Goal: Information Seeking & Learning: Learn about a topic

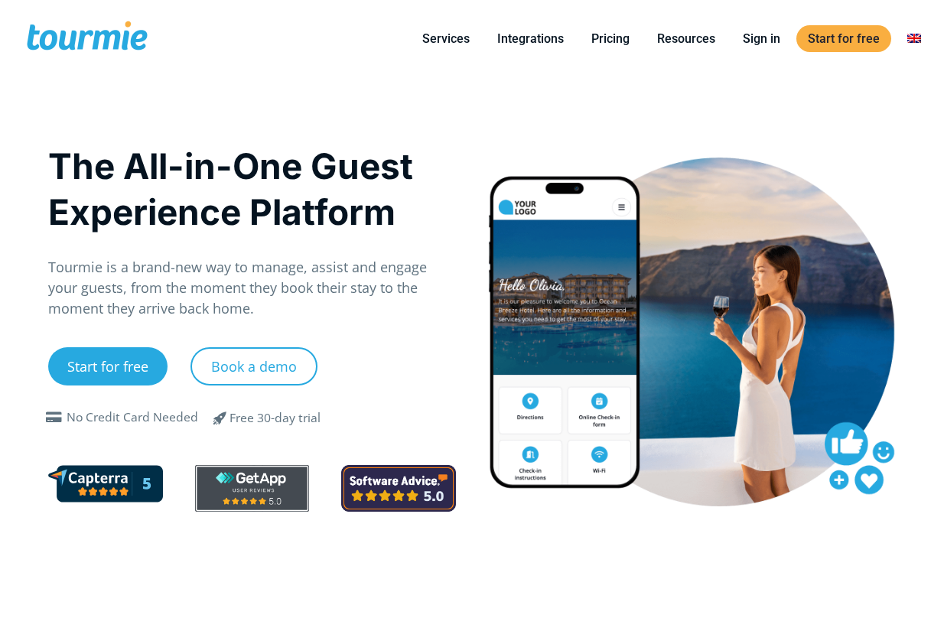
click at [513, 99] on div "The All-in-One Guest Experience Platform Tourmie is a brand-new way to manage, …" at bounding box center [472, 354] width 880 height 554
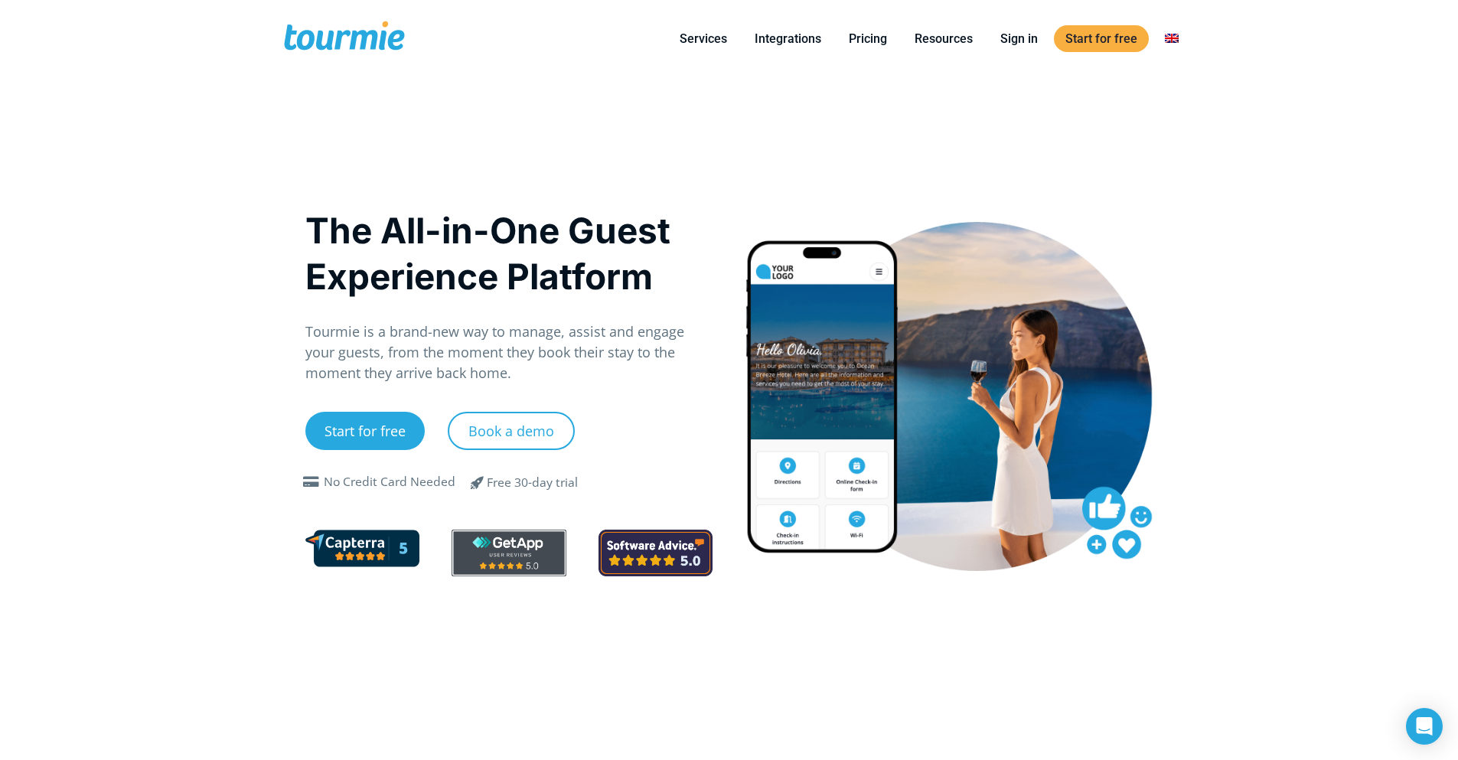
click at [843, 144] on div "The All-in-One Guest Experience Platform Tourmie is a brand-new way to manage, …" at bounding box center [729, 418] width 880 height 683
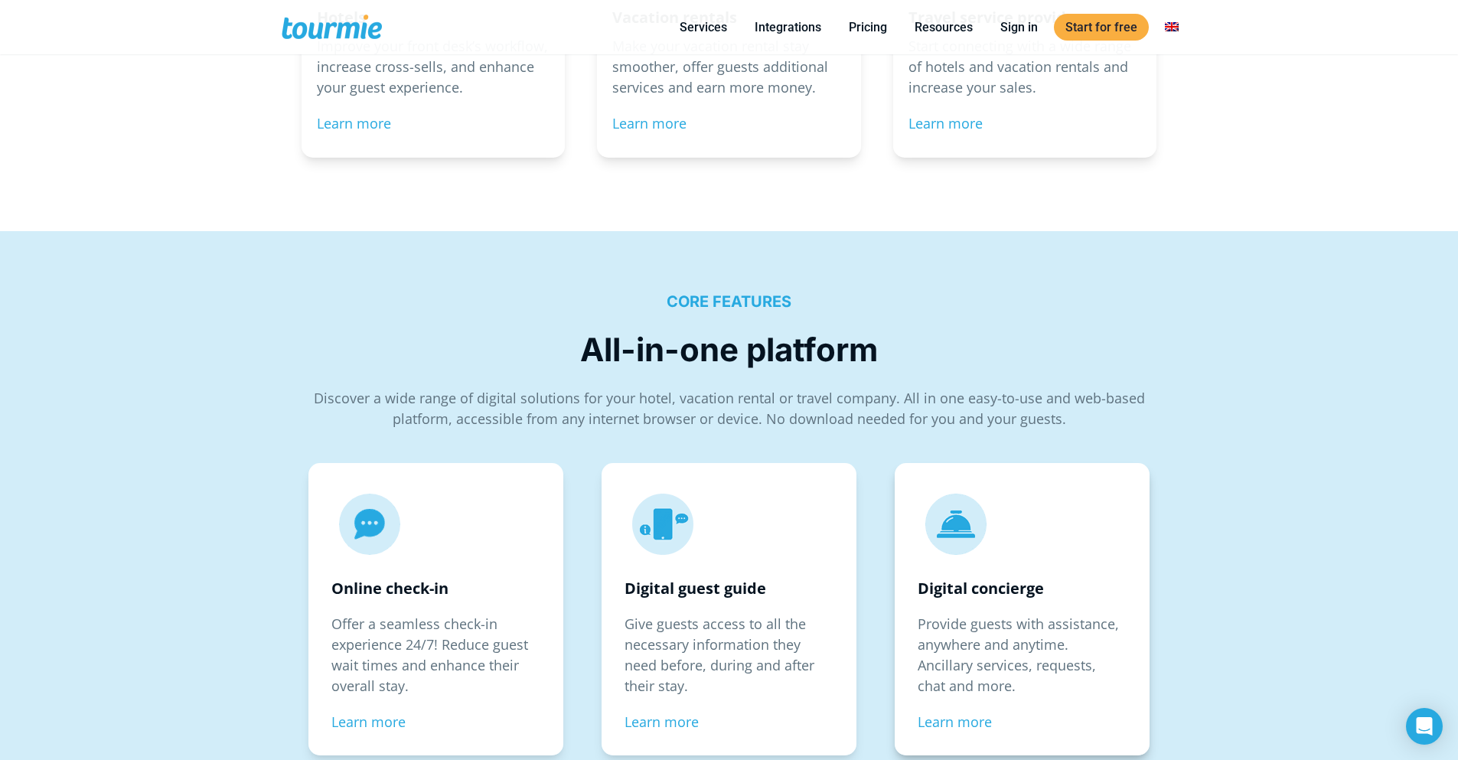
scroll to position [2027, 0]
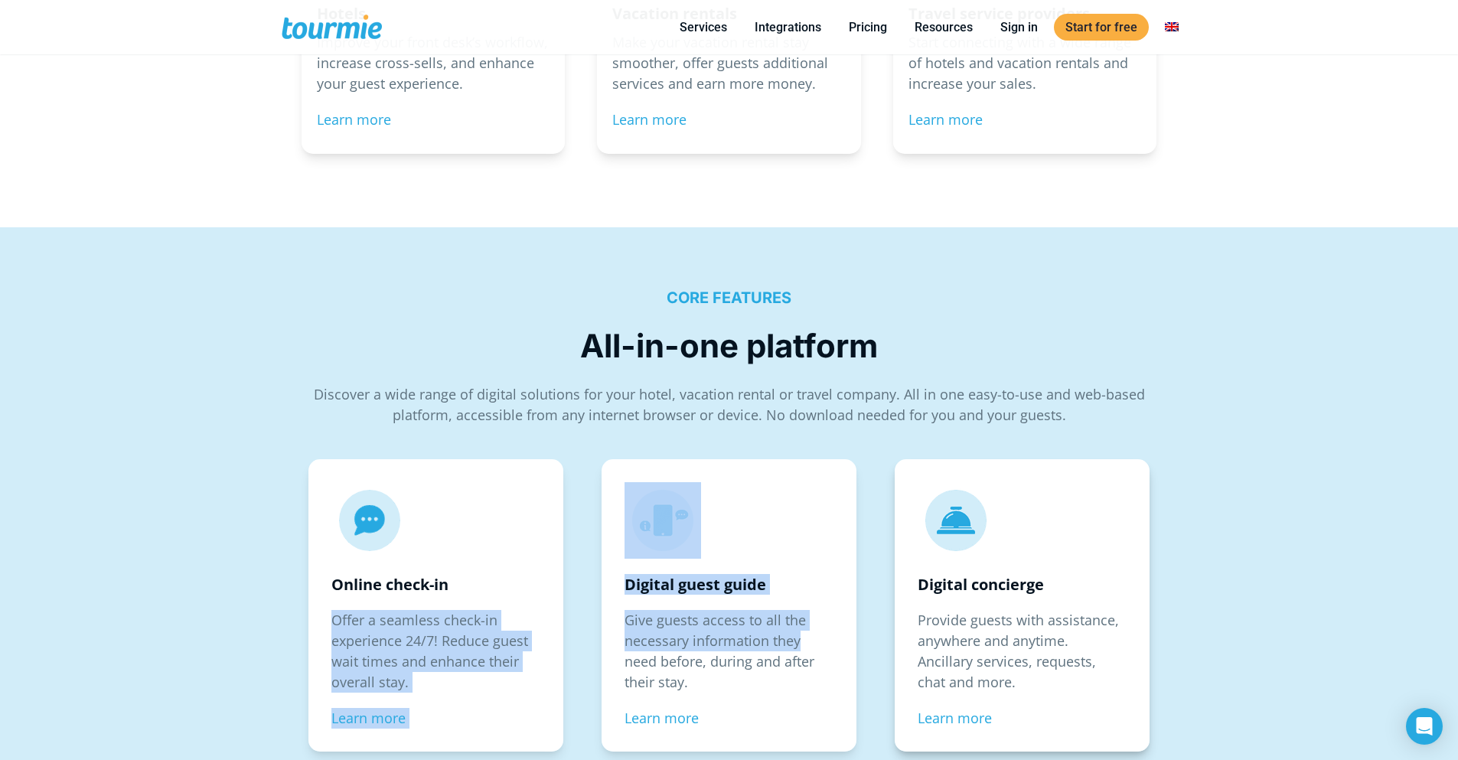
drag, startPoint x: 574, startPoint y: 595, endPoint x: 995, endPoint y: 639, distance: 423.3
click at [944, 631] on div "CORE FEATURES All-in-one platform Discover a wide range of digital solutions fo…" at bounding box center [729, 687] width 1458 height 921
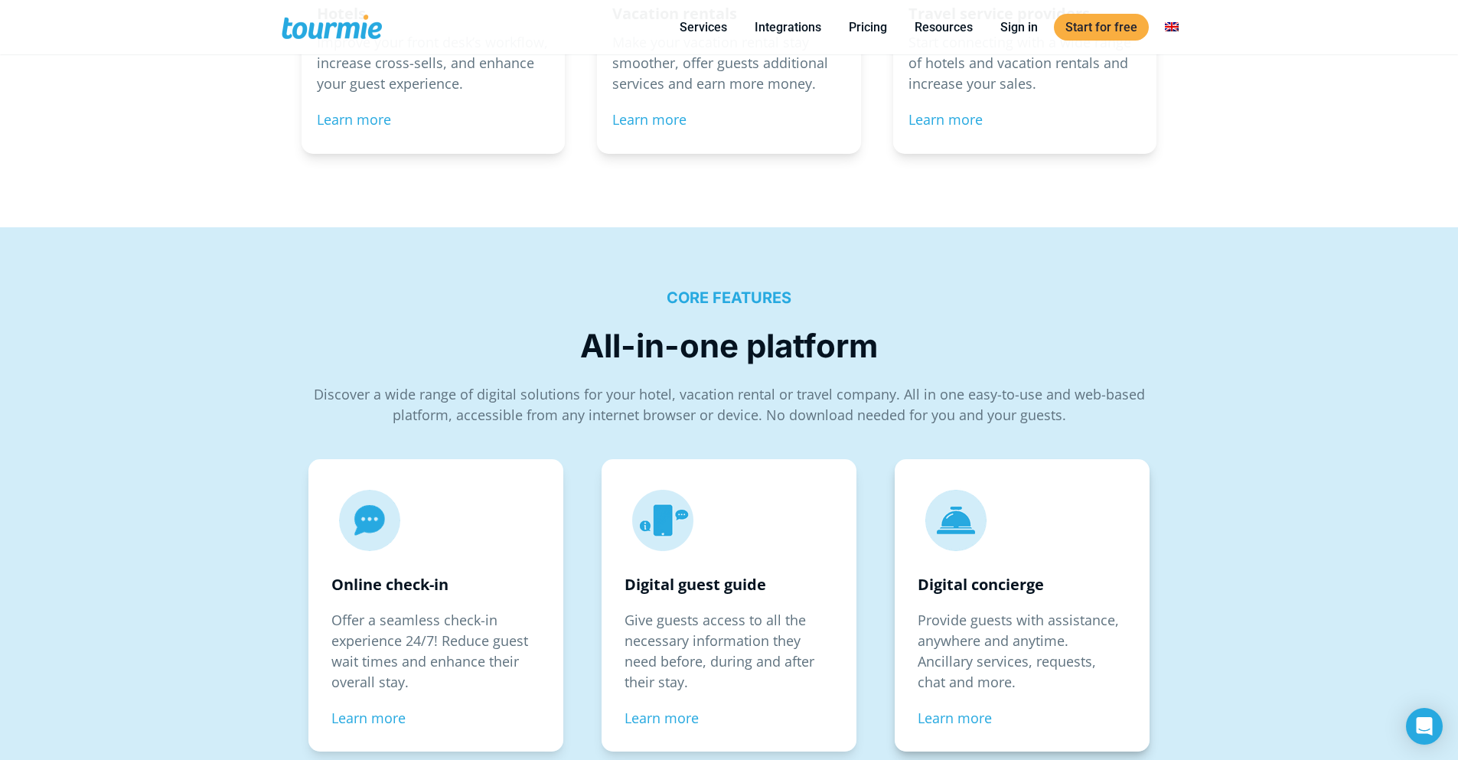
click at [944, 631] on p "Provide guests with assistance, anywhere and anytime. Ancillary services, reque…" at bounding box center [1022, 651] width 209 height 83
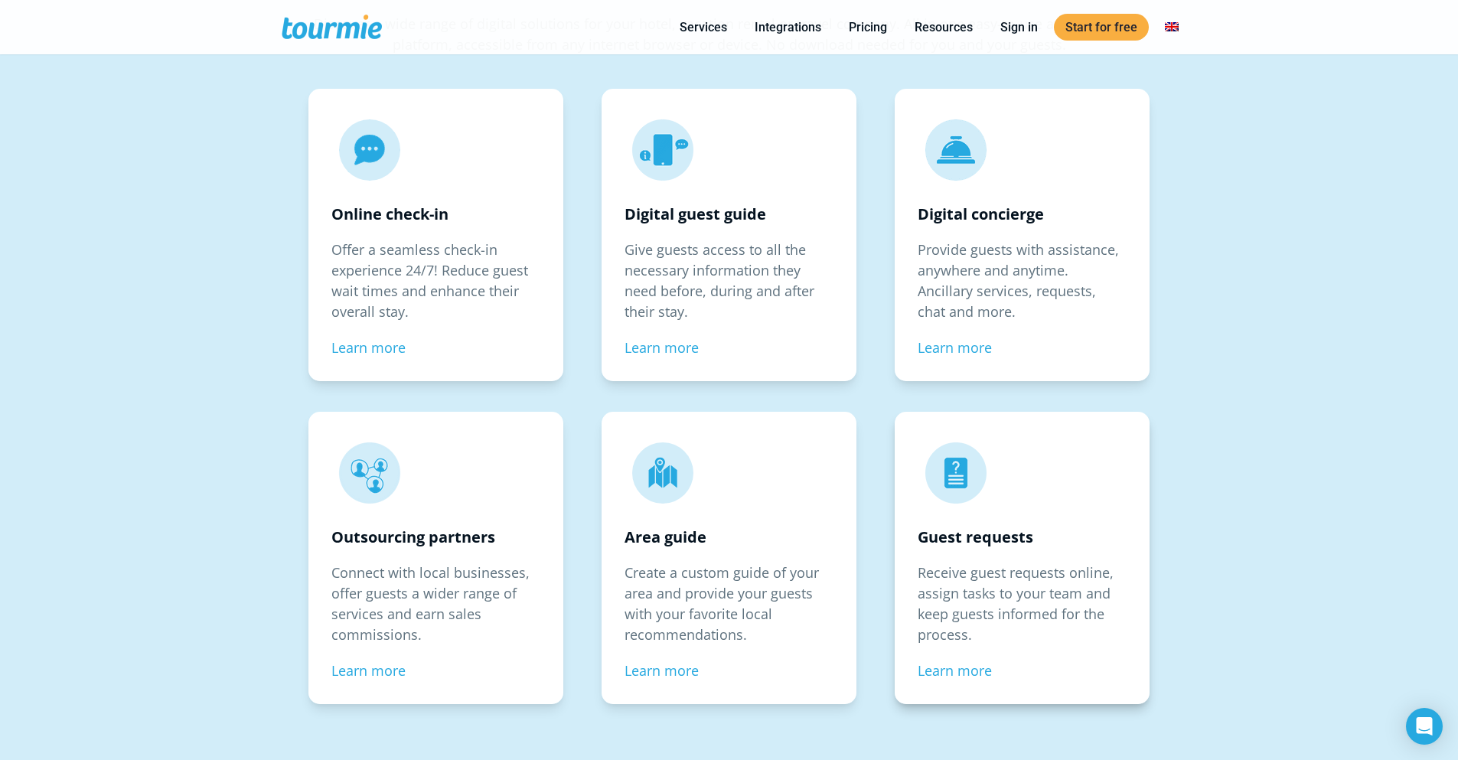
scroll to position [2406, 0]
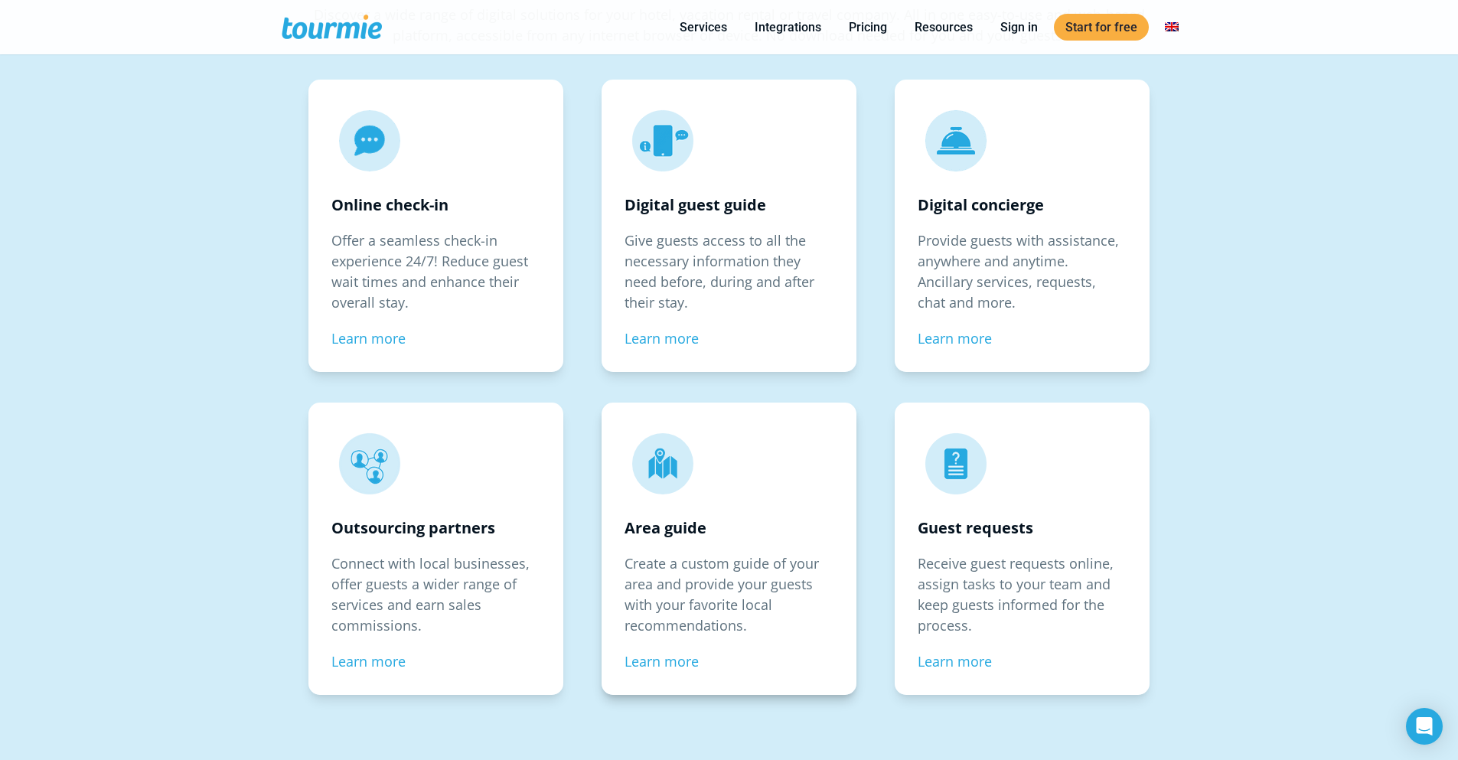
click at [745, 535] on p "Area guide" at bounding box center [729, 527] width 209 height 21
drag, startPoint x: 908, startPoint y: 530, endPoint x: 1036, endPoint y: 532, distance: 127.8
click at [944, 532] on div "Guest requests Receive guest requests online, assign tasks to your team and kee…" at bounding box center [1022, 549] width 255 height 292
drag, startPoint x: 644, startPoint y: 210, endPoint x: 744, endPoint y: 209, distance: 99.5
click at [744, 209] on strong "Digital guest guide" at bounding box center [696, 204] width 142 height 21
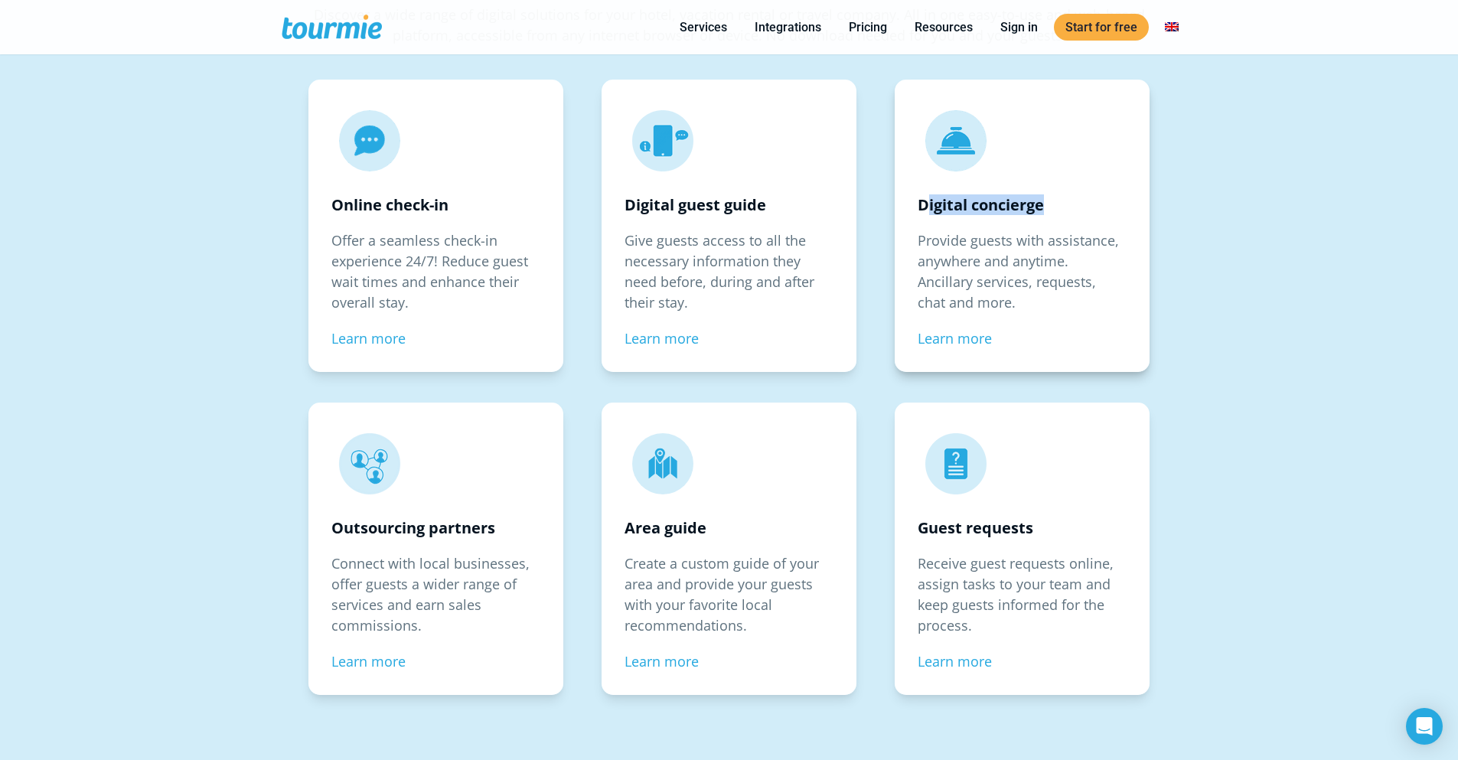
drag, startPoint x: 924, startPoint y: 197, endPoint x: 1093, endPoint y: 214, distance: 170.1
click at [944, 214] on p "Digital concierge" at bounding box center [1022, 204] width 209 height 21
click at [476, 235] on p "Offer a seamless check-in experience 24/7! Reduce guest wait times and enhance …" at bounding box center [435, 271] width 209 height 83
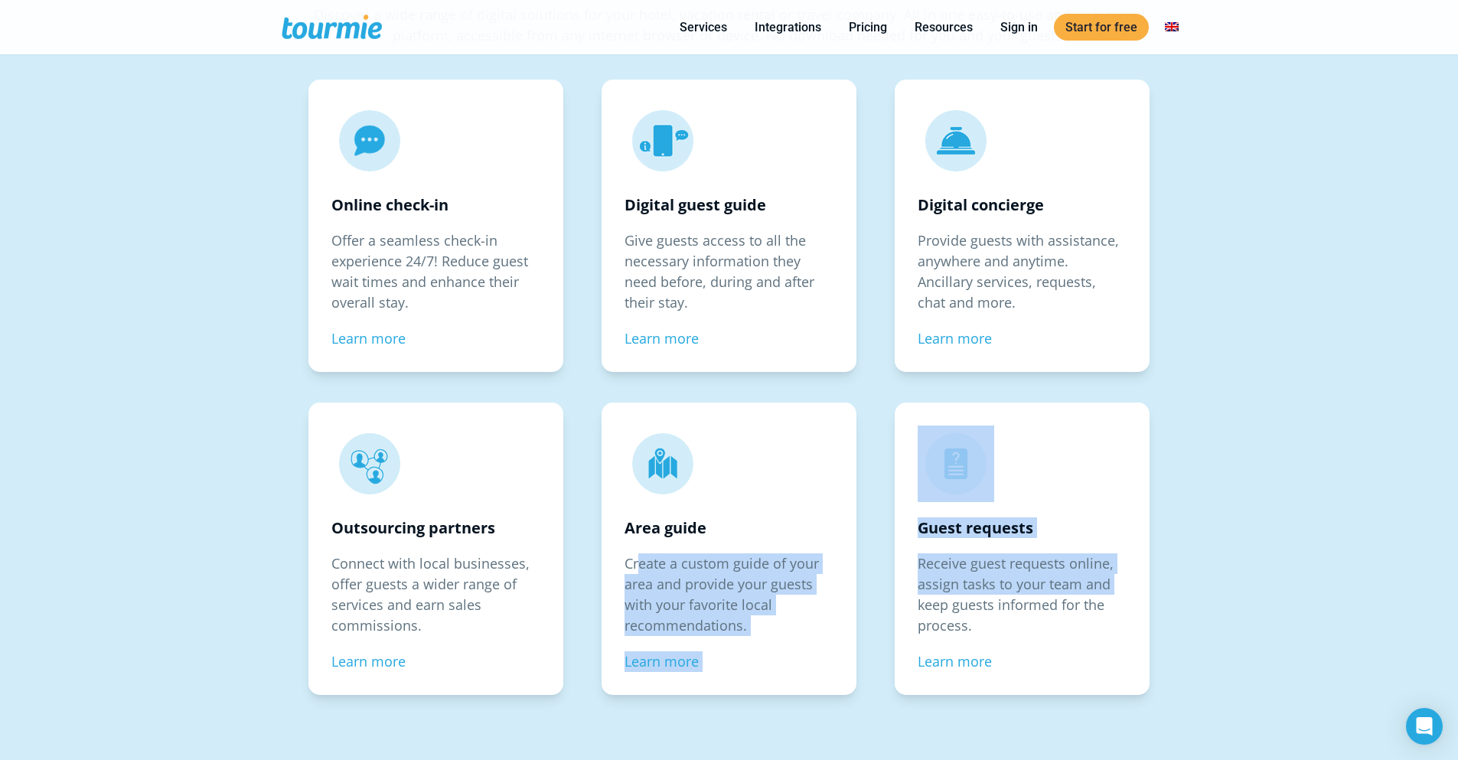
drag, startPoint x: 660, startPoint y: 553, endPoint x: 889, endPoint y: 612, distance: 237.0
click at [889, 612] on div "CORE FEATURES All-in-one platform Discover a wide range of digital solutions fo…" at bounding box center [729, 308] width 1458 height 921
click at [889, 612] on div "Guest requests Receive guest requests online, assign tasks to your team and kee…" at bounding box center [1022, 556] width 278 height 315
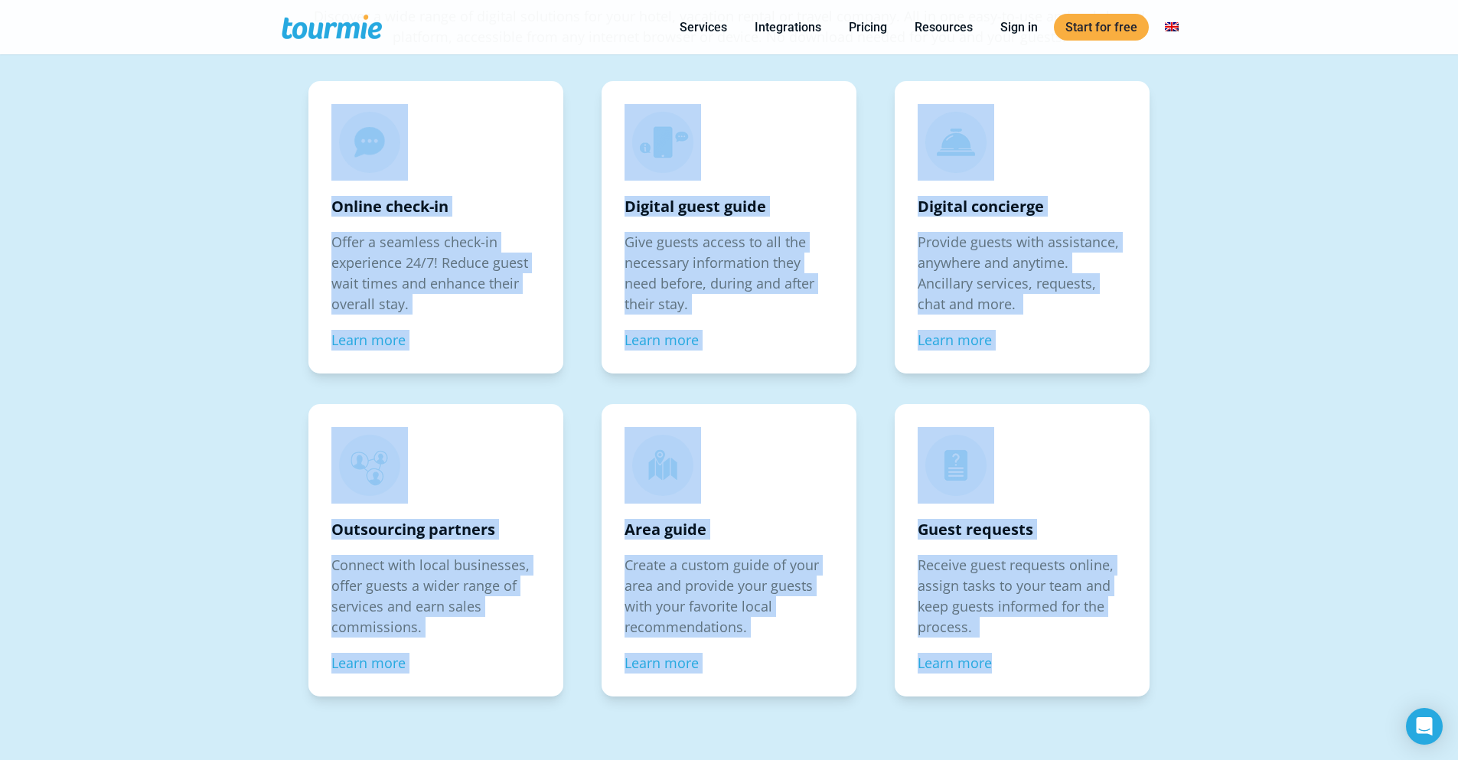
drag, startPoint x: 229, startPoint y: 84, endPoint x: 1191, endPoint y: 752, distance: 1171.3
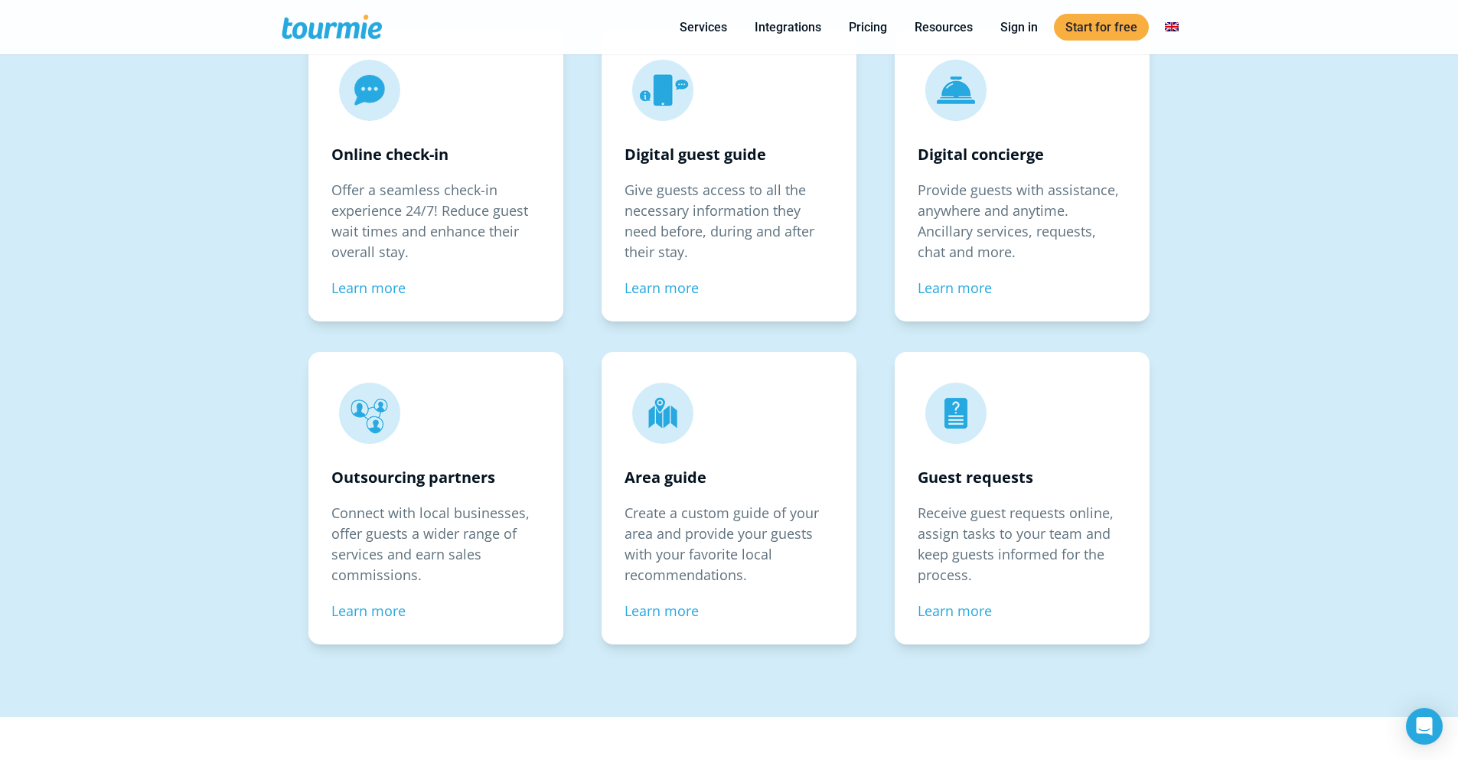
drag, startPoint x: 1127, startPoint y: 703, endPoint x: 1392, endPoint y: 708, distance: 264.9
click at [944, 631] on div "CORE FEATURES All-in-one platform Discover a wide range of digital solutions fo…" at bounding box center [729, 257] width 1458 height 921
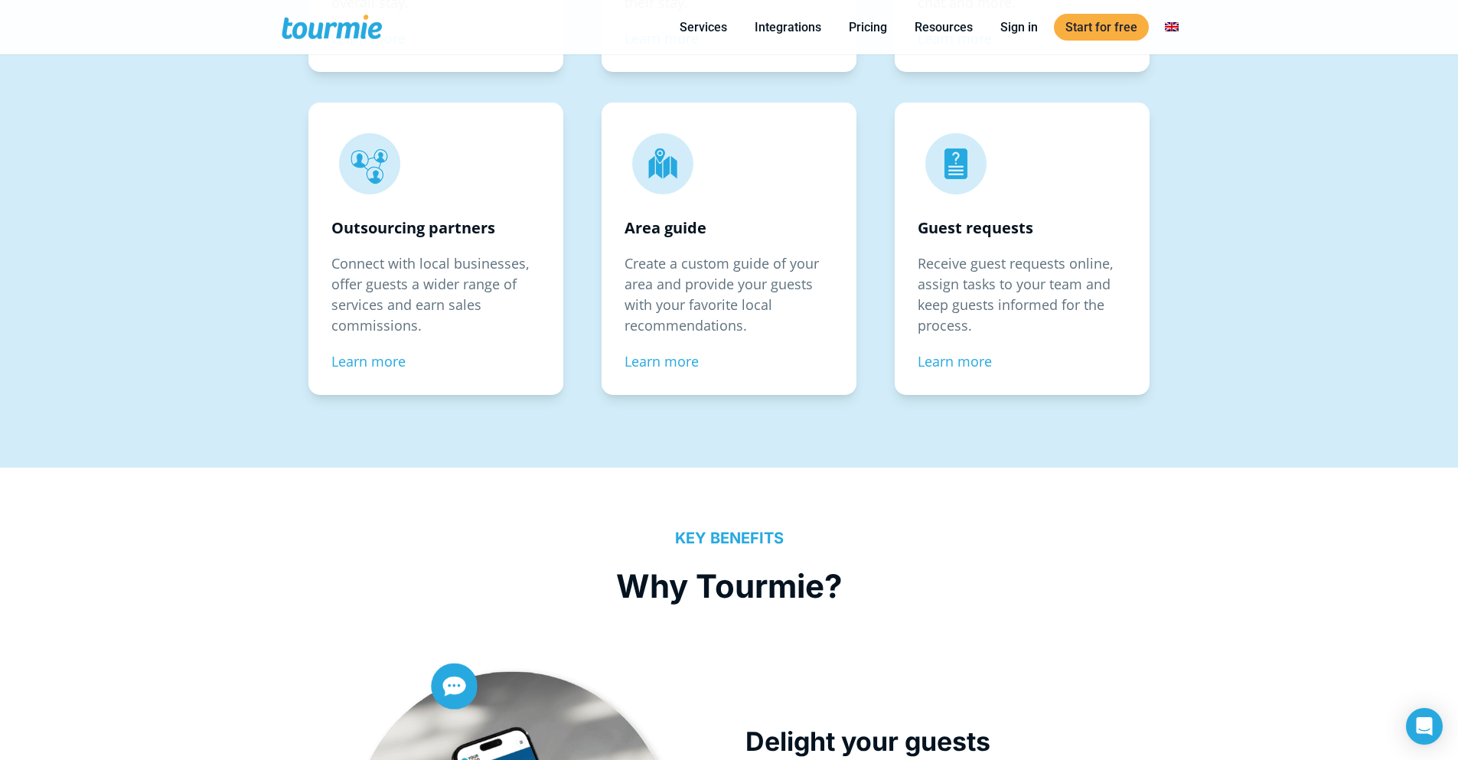
click at [944, 174] on div "CORE FEATURES All-in-one platform Discover a wide range of digital solutions fo…" at bounding box center [729, 8] width 1458 height 921
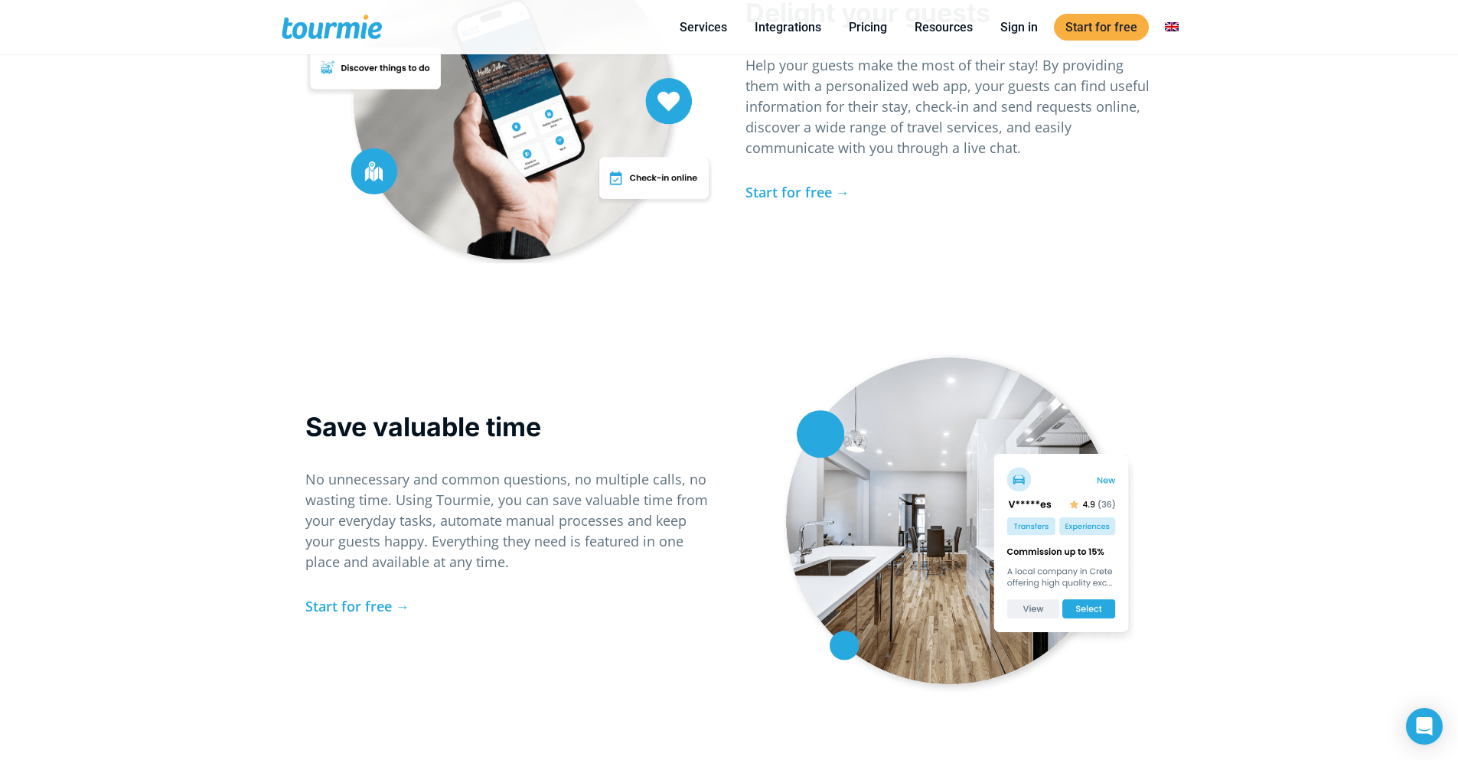
scroll to position [3374, 0]
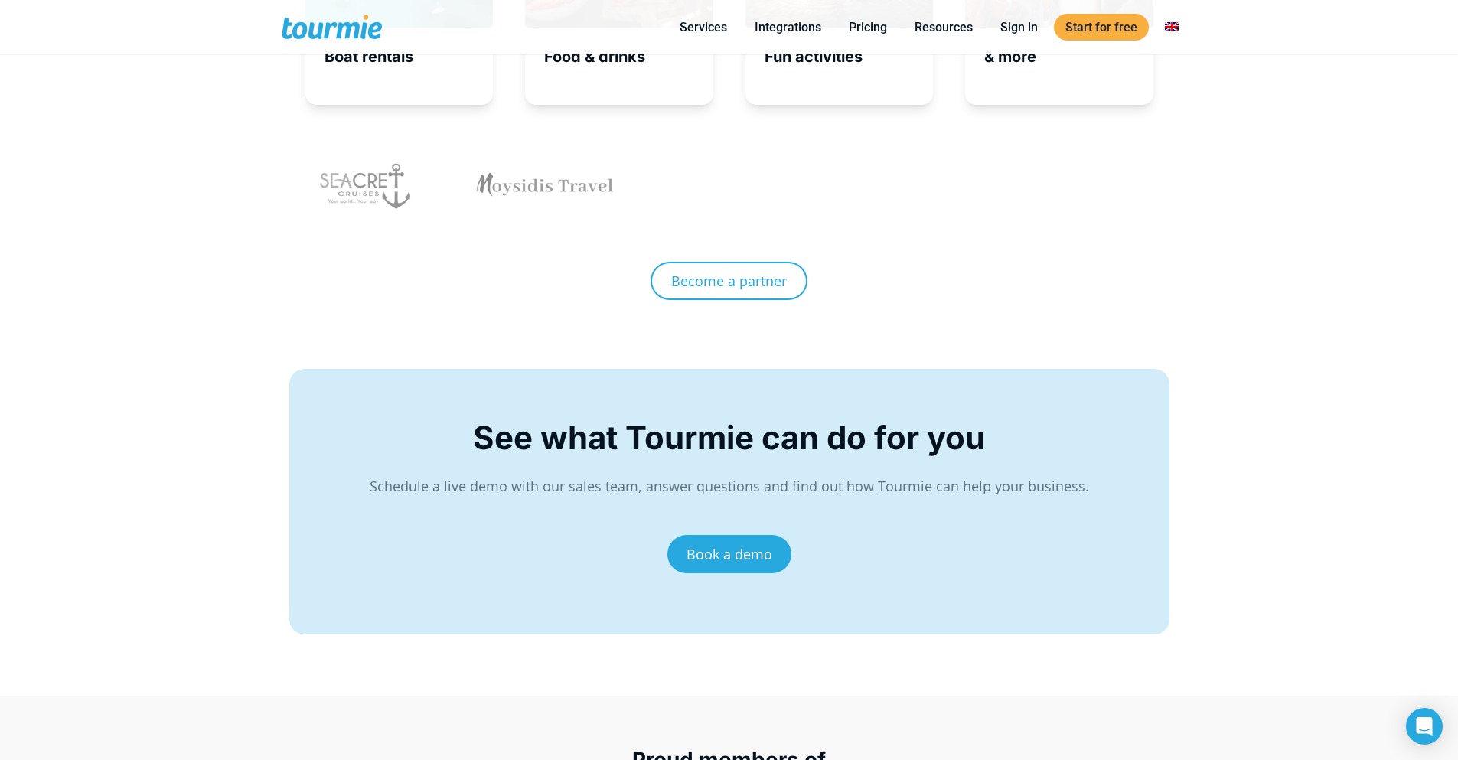
drag, startPoint x: 1093, startPoint y: 201, endPoint x: 1078, endPoint y: 204, distance: 15.6
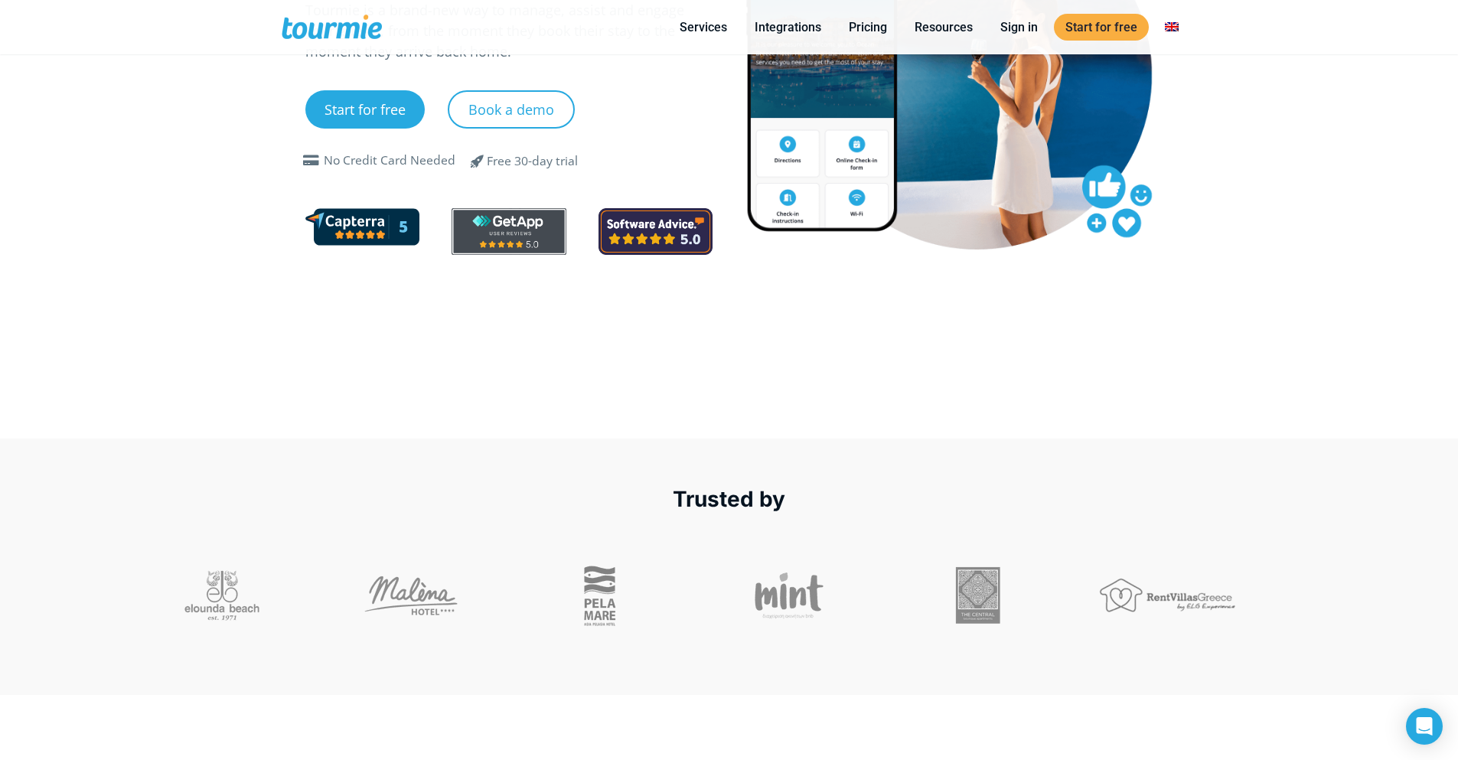
scroll to position [0, 0]
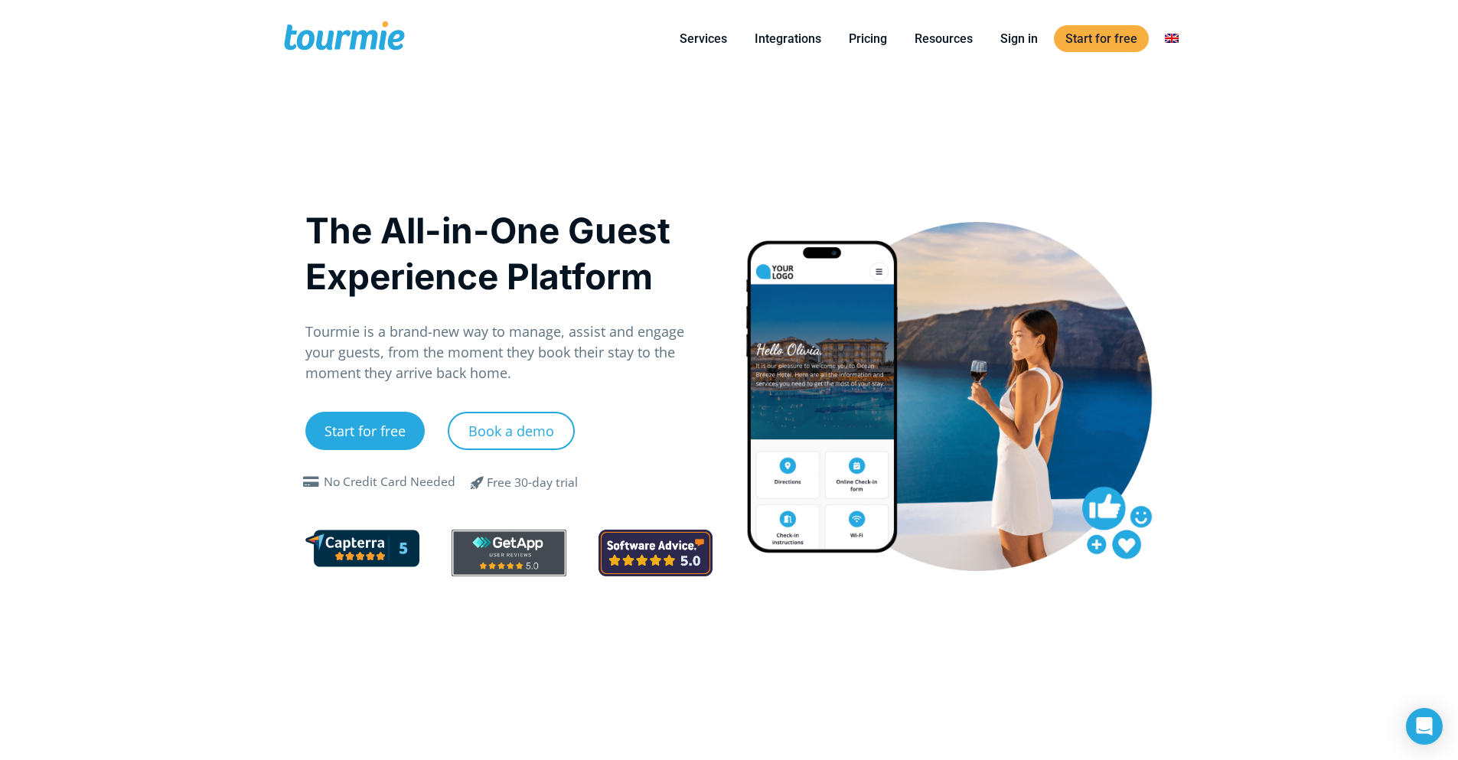
drag, startPoint x: 884, startPoint y: 255, endPoint x: 883, endPoint y: 286, distance: 31.4
drag, startPoint x: 883, startPoint y: 286, endPoint x: 870, endPoint y: 455, distance: 168.9
click at [732, 358] on div at bounding box center [949, 395] width 440 height 401
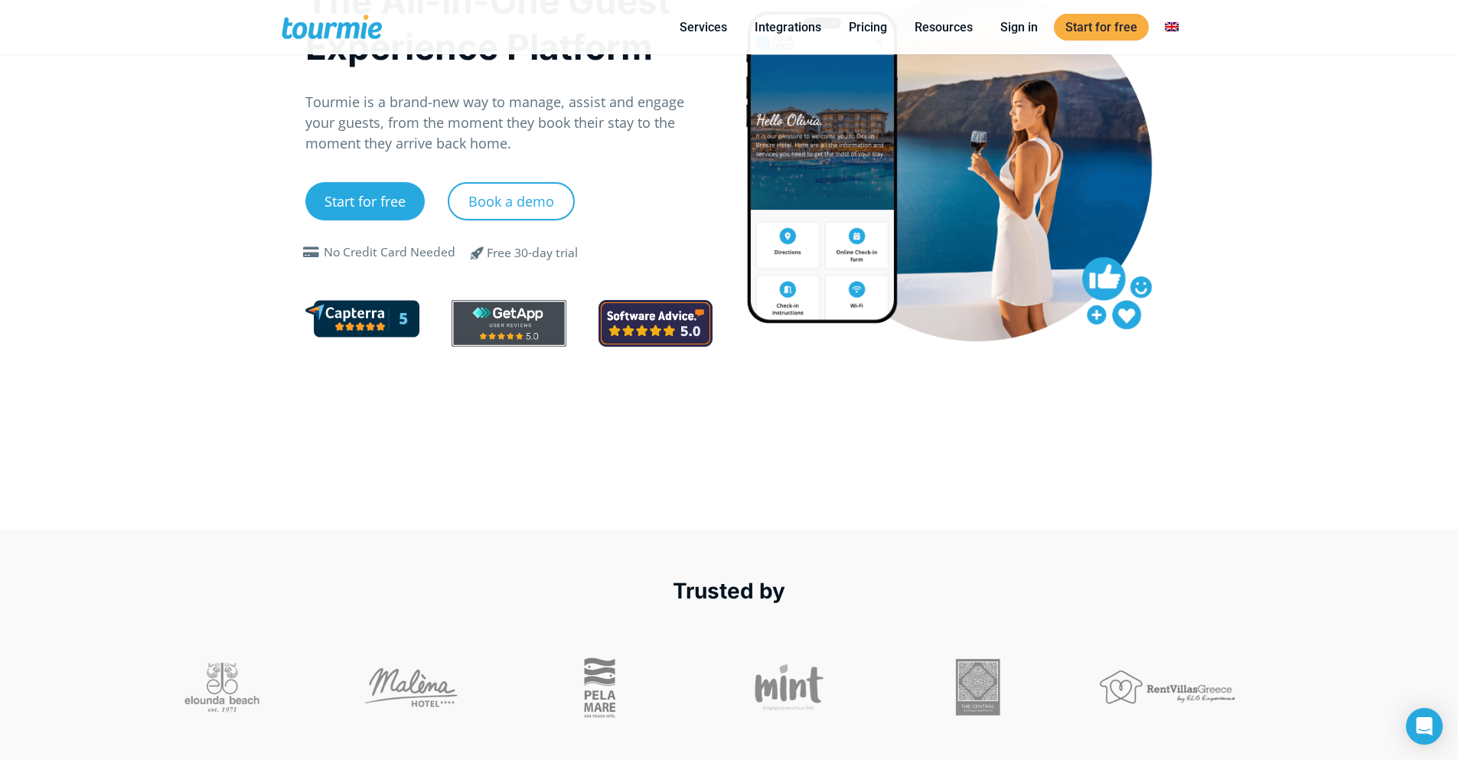
click at [767, 364] on div at bounding box center [949, 179] width 408 height 374
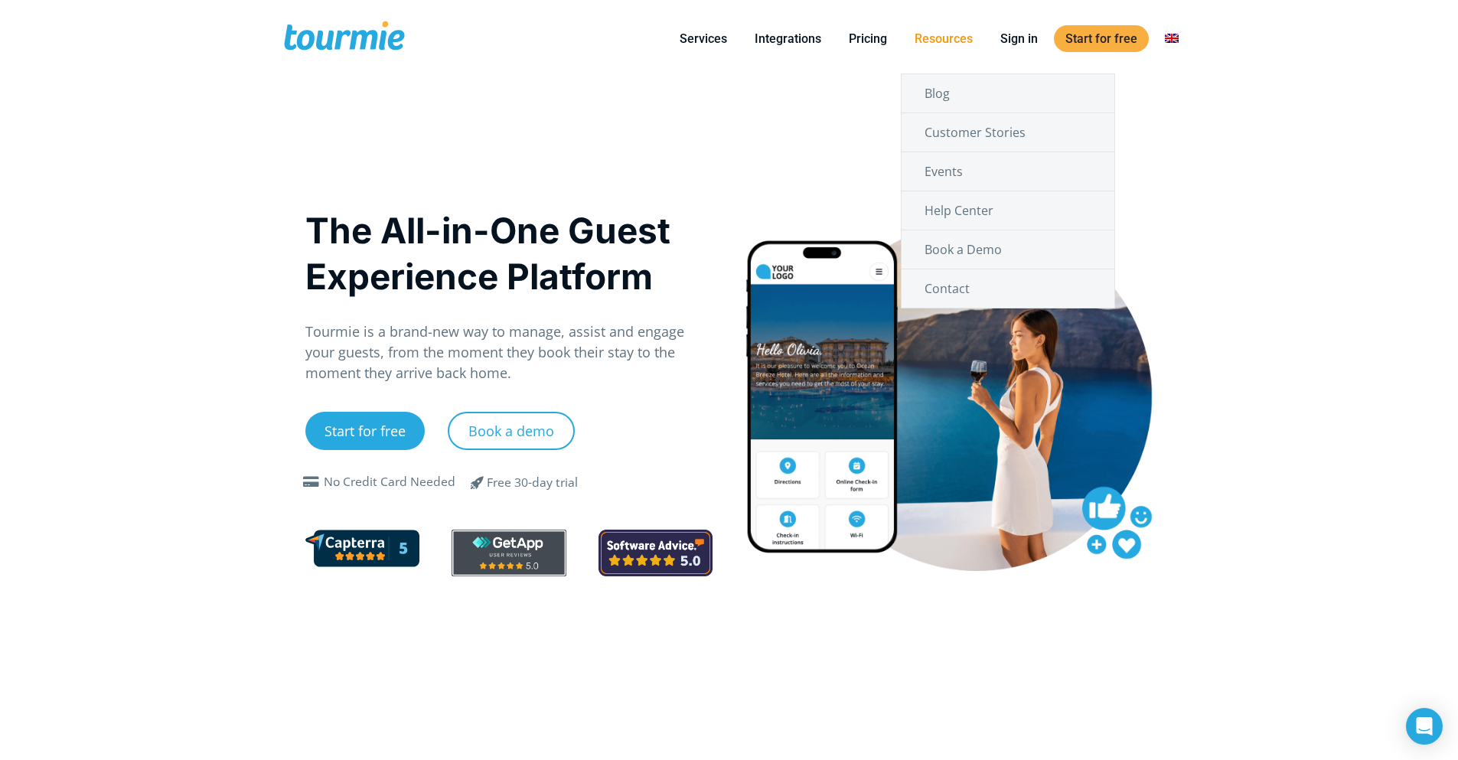
drag, startPoint x: 1021, startPoint y: 64, endPoint x: 939, endPoint y: 49, distance: 83.2
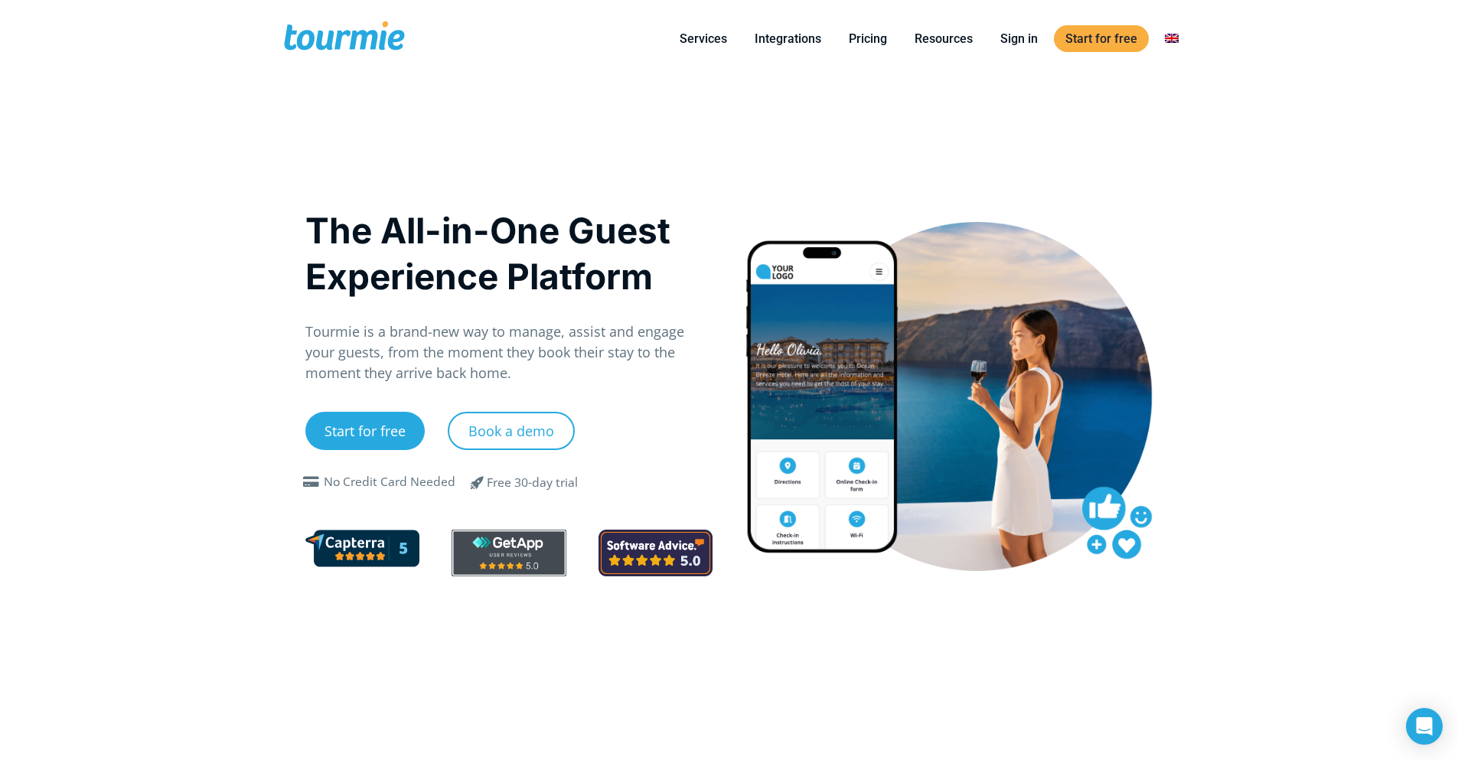
click at [742, 104] on div "The All-in-One Guest Experience Platform Tourmie is a brand-new way to manage, …" at bounding box center [729, 418] width 880 height 683
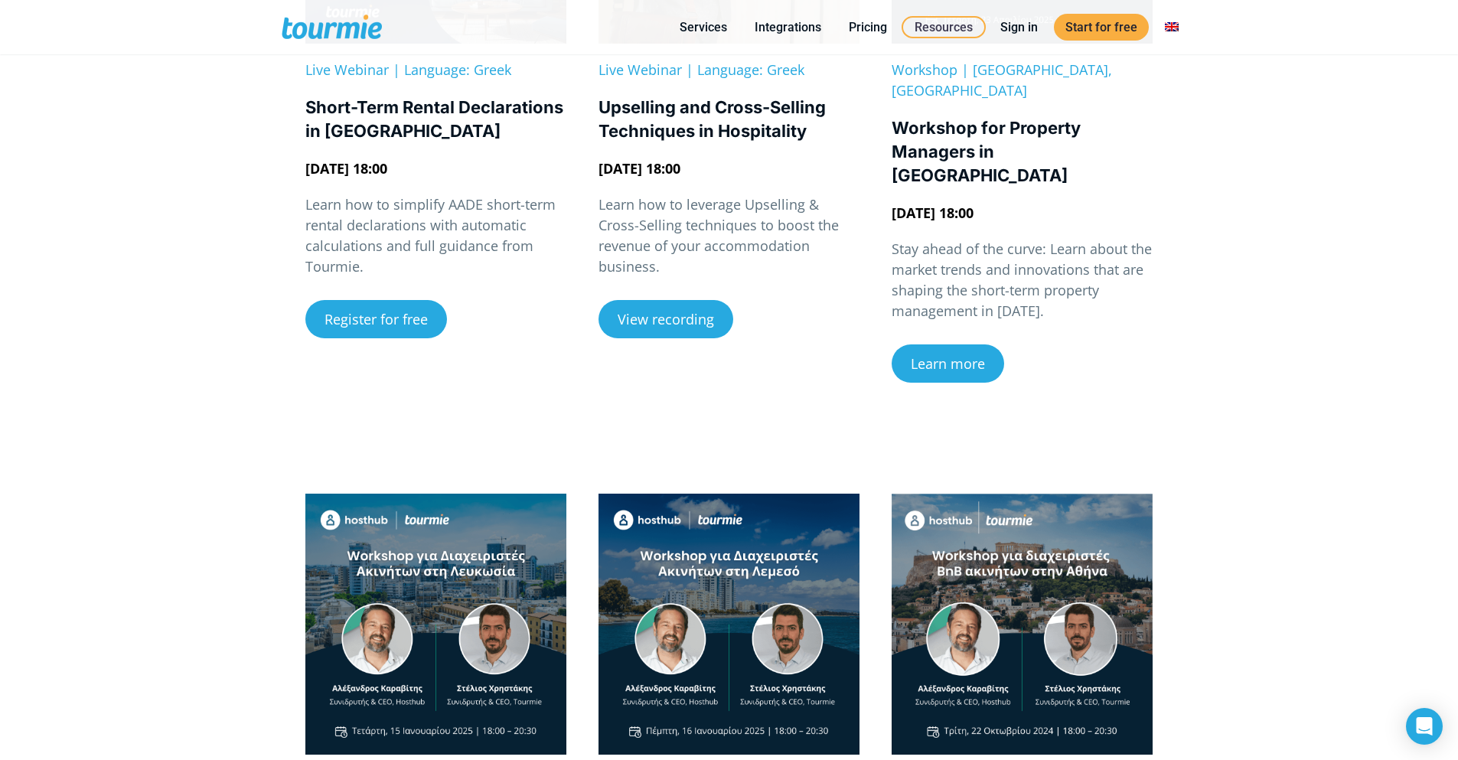
click at [1241, 182] on div "Live Webinar | Language: Greek Short-Term Rental Declarations in AADE Wednesday…" at bounding box center [729, 50] width 1458 height 711
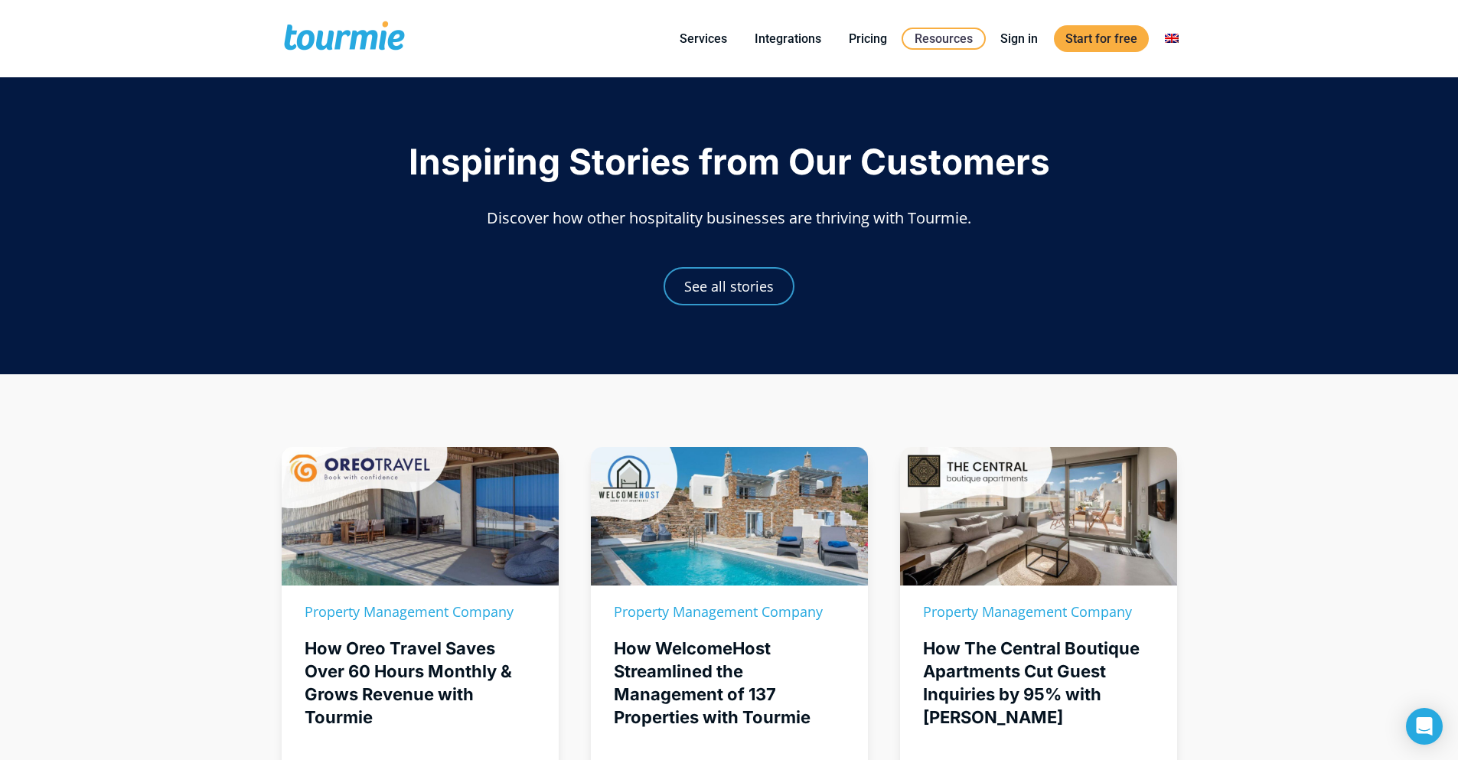
click at [892, 191] on div "Inspiring Stories from Our Customers Discover how other hospitality businesses …" at bounding box center [729, 234] width 1426 height 190
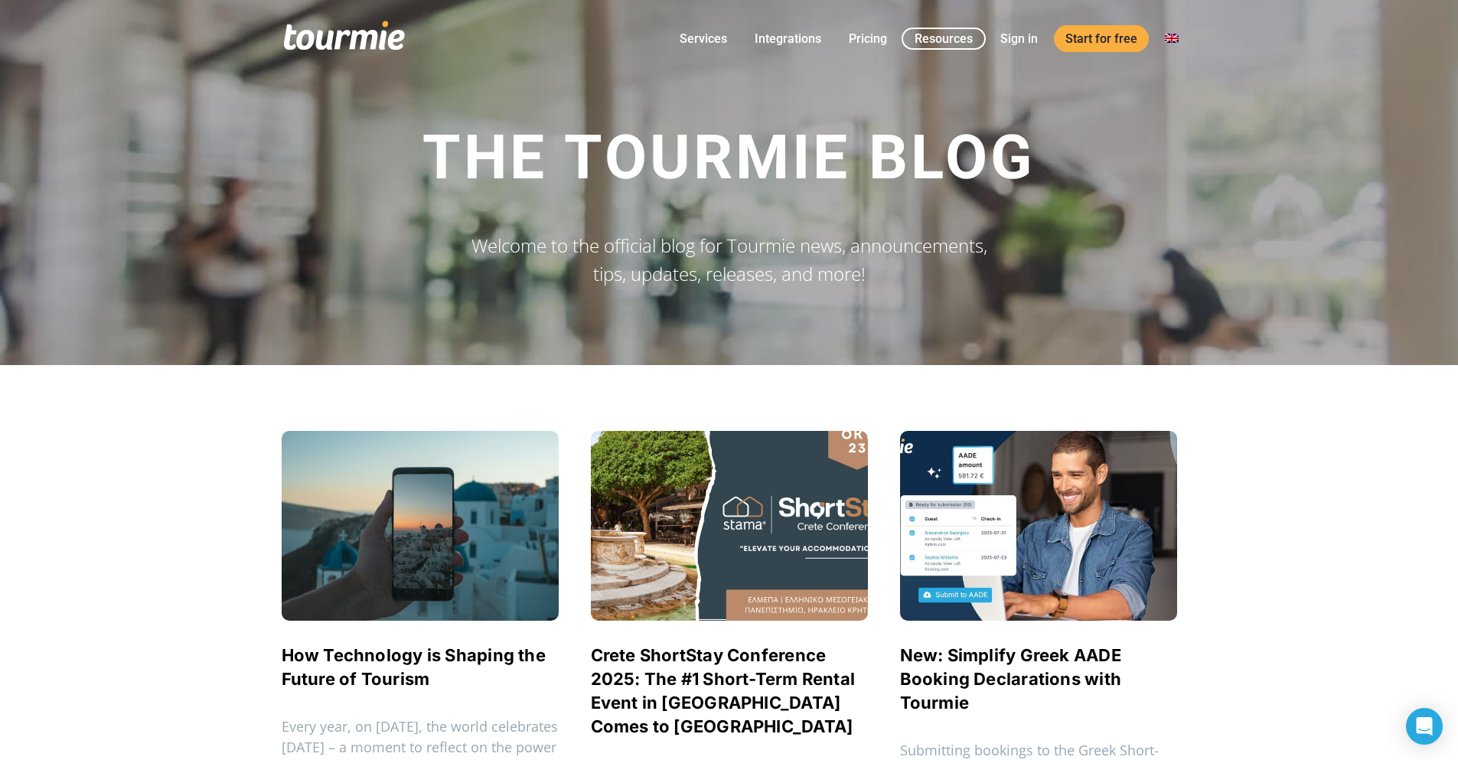
click at [1146, 192] on div "The Tourmie Blog Welcome to the official blog for Tourmie news, announcements, …" at bounding box center [729, 212] width 1426 height 181
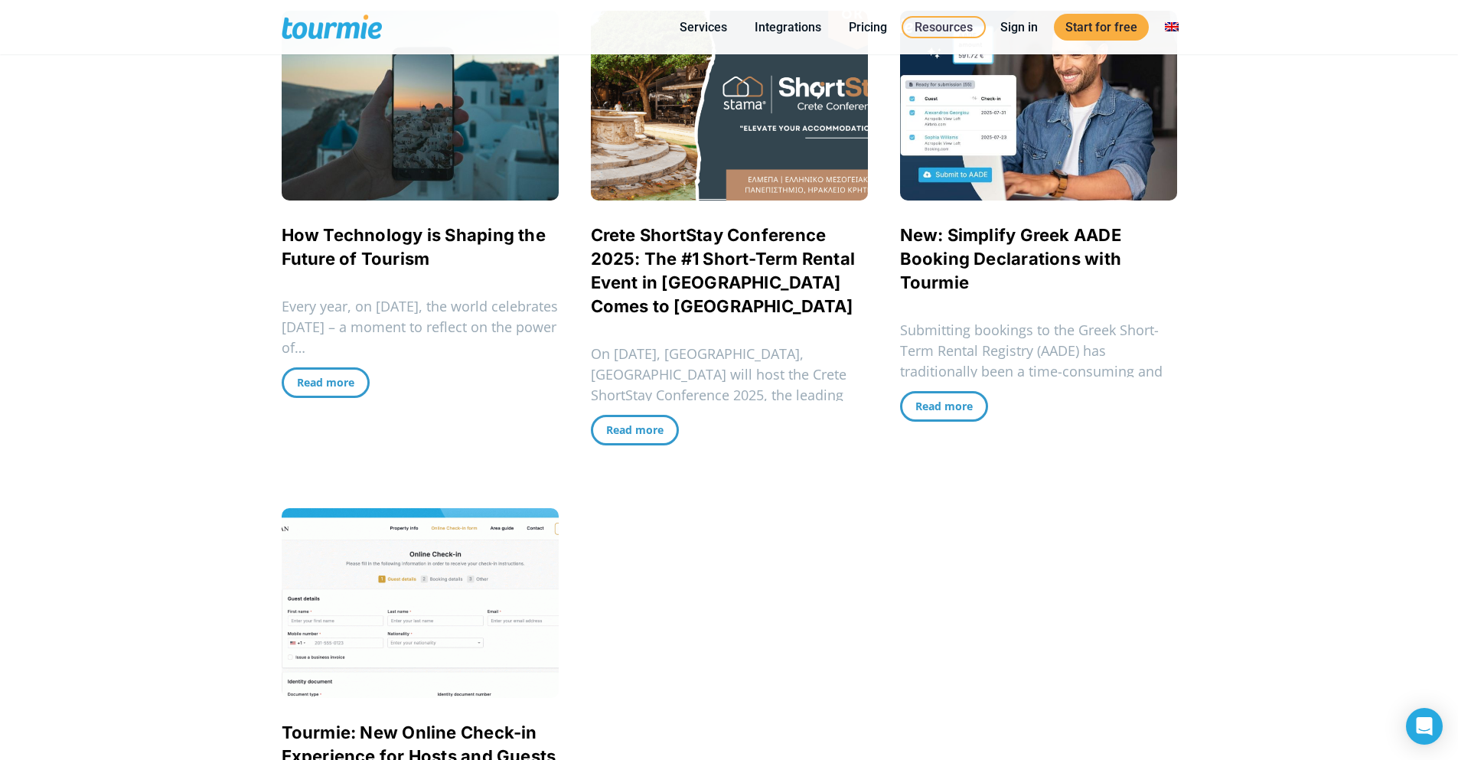
scroll to position [421, 0]
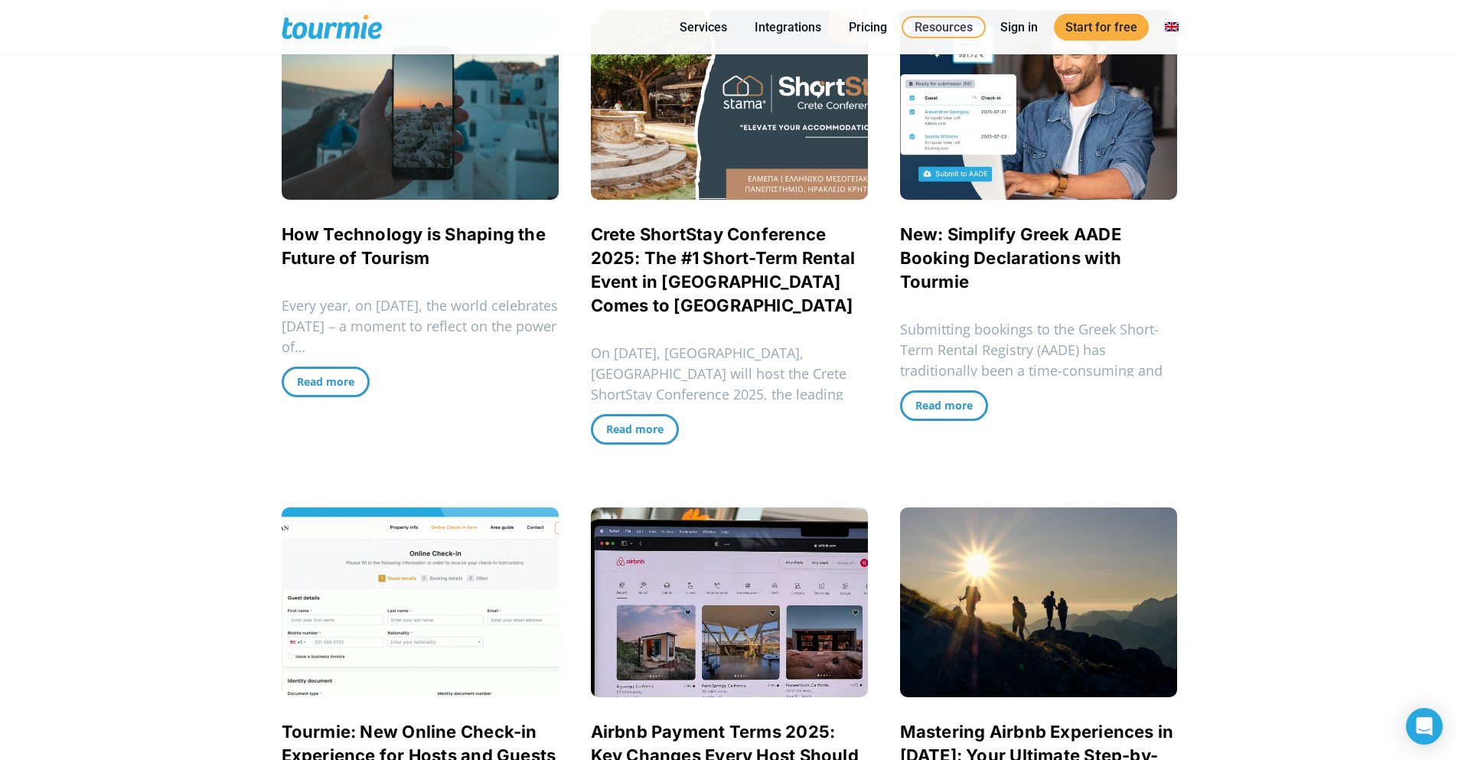
click at [1294, 162] on div "The Tourmie Blog Welcome to the official blog for Tourmie news, announcements, …" at bounding box center [729, 563] width 1458 height 1968
click at [1277, 160] on div "The Tourmie Blog Welcome to the official blog for Tourmie news, announcements, …" at bounding box center [729, 563] width 1458 height 1968
click at [1254, 70] on div "The Tourmie Blog Welcome to the official blog for Tourmie news, announcements, …" at bounding box center [729, 563] width 1458 height 1968
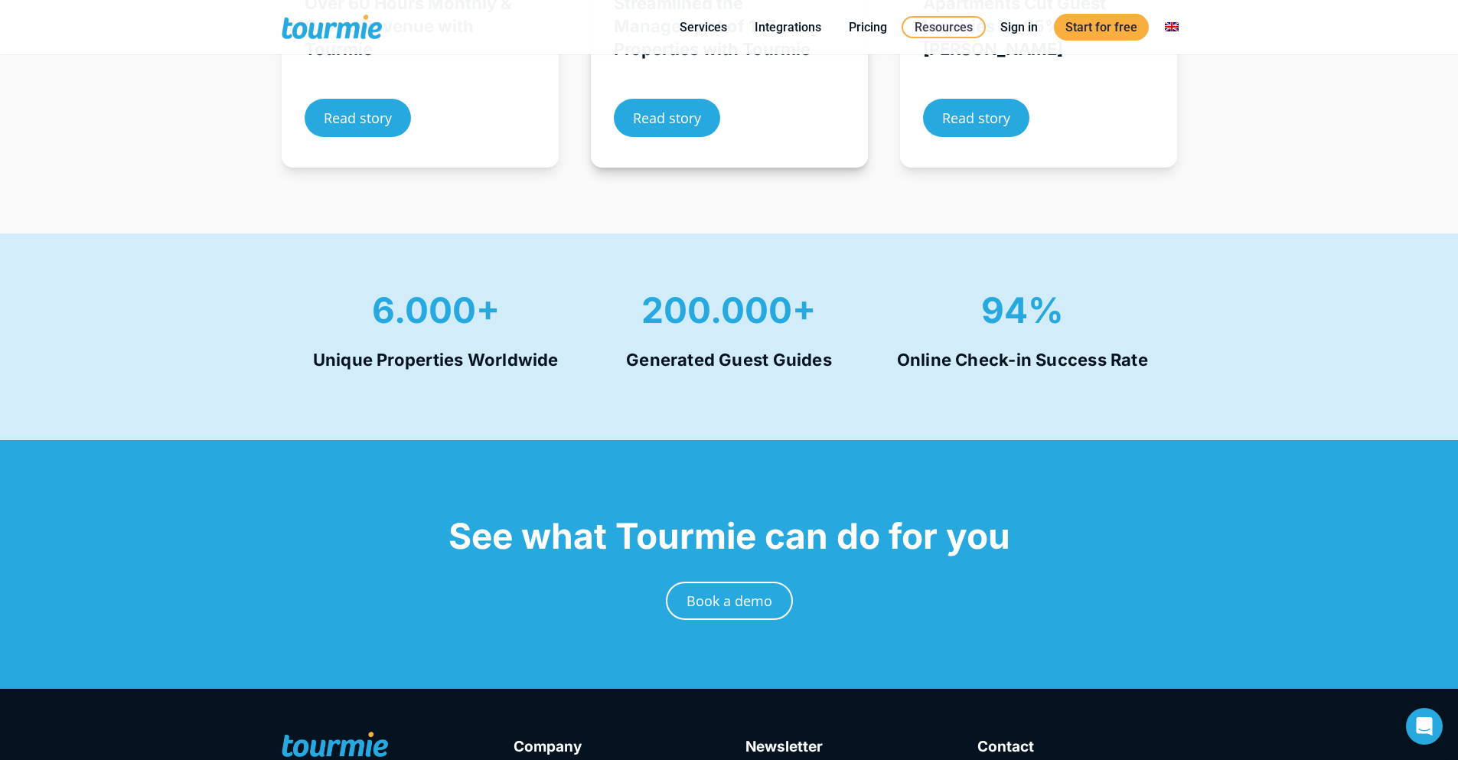
scroll to position [1091, 0]
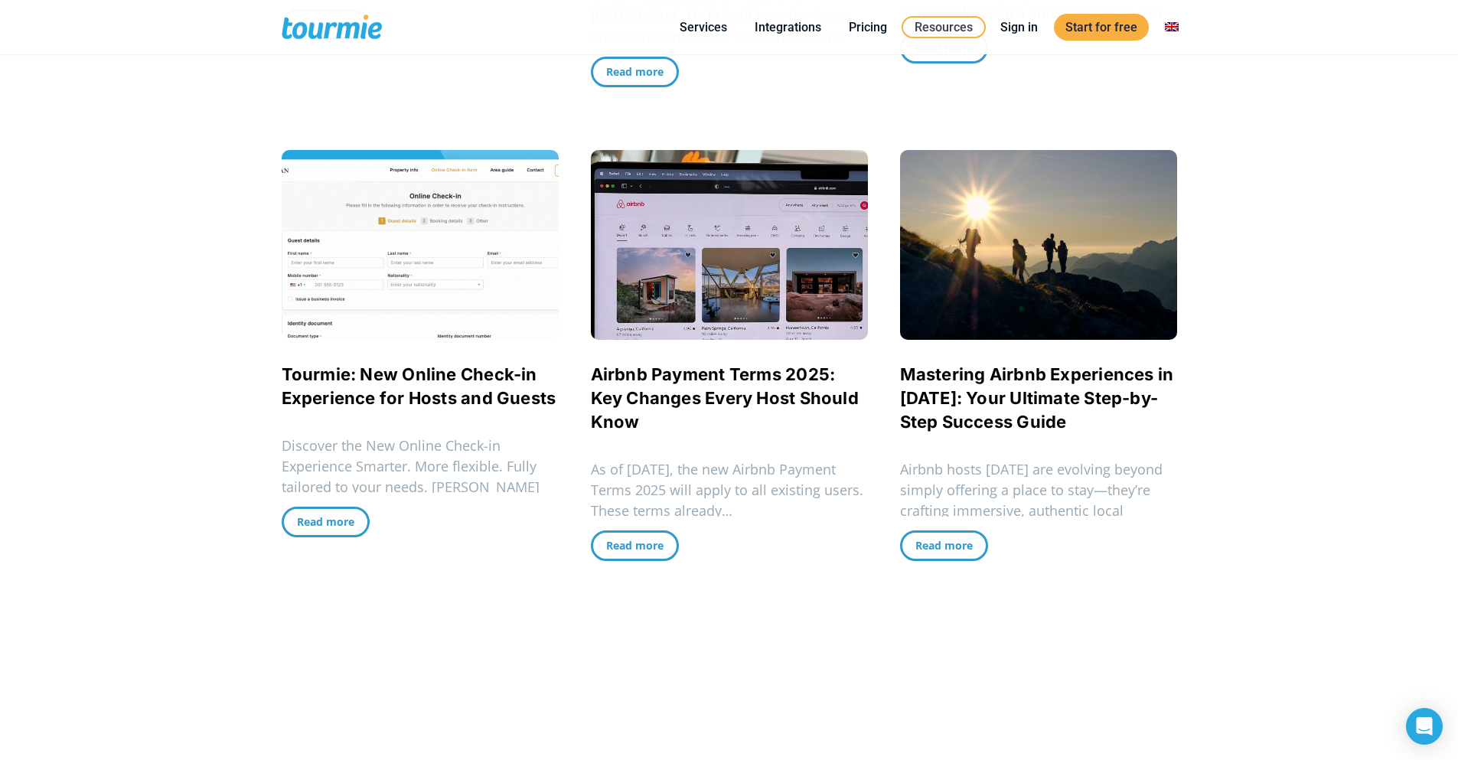
scroll to position [796, 0]
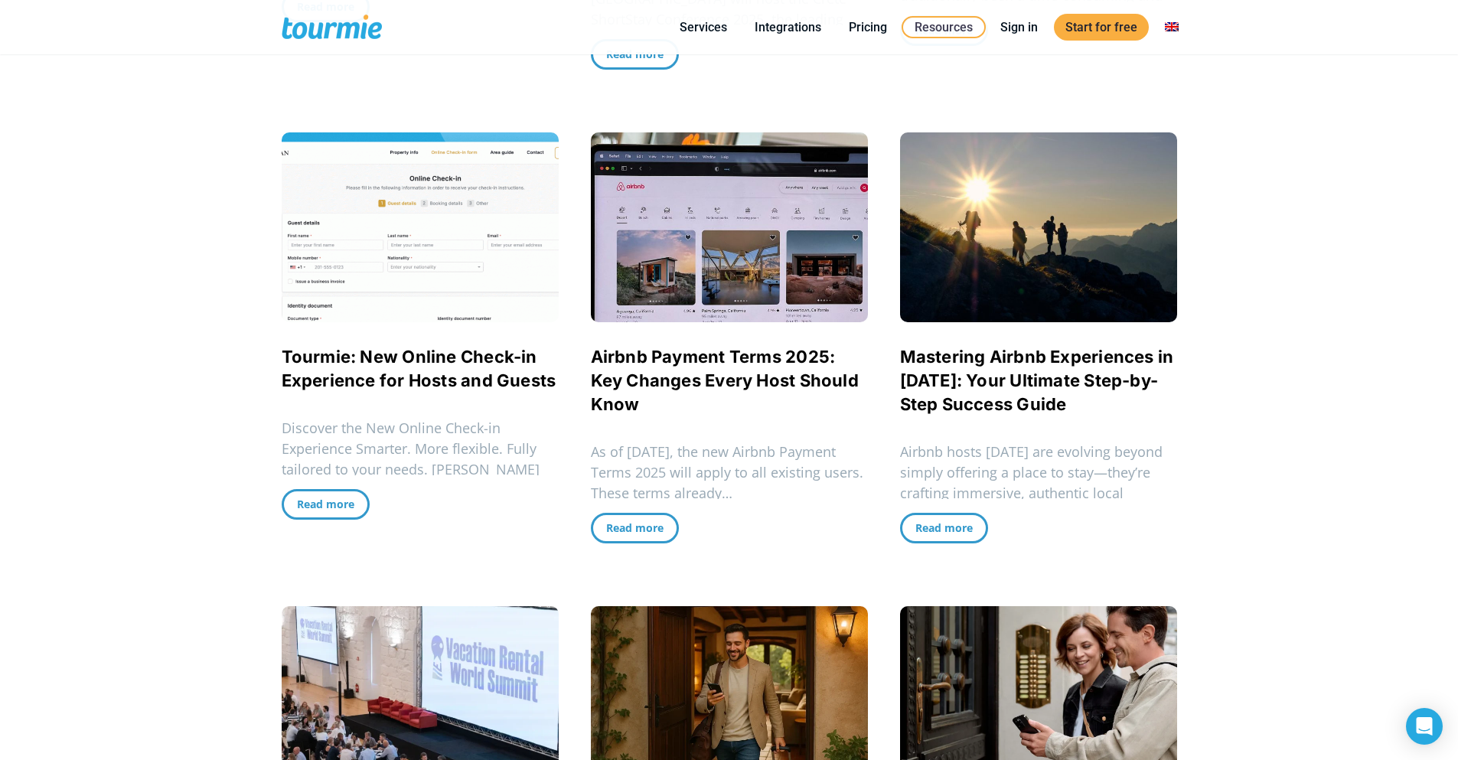
click at [1287, 202] on div "The Tourmie Blog Welcome to the official blog for Tourmie news, announcements, …" at bounding box center [729, 188] width 1458 height 1968
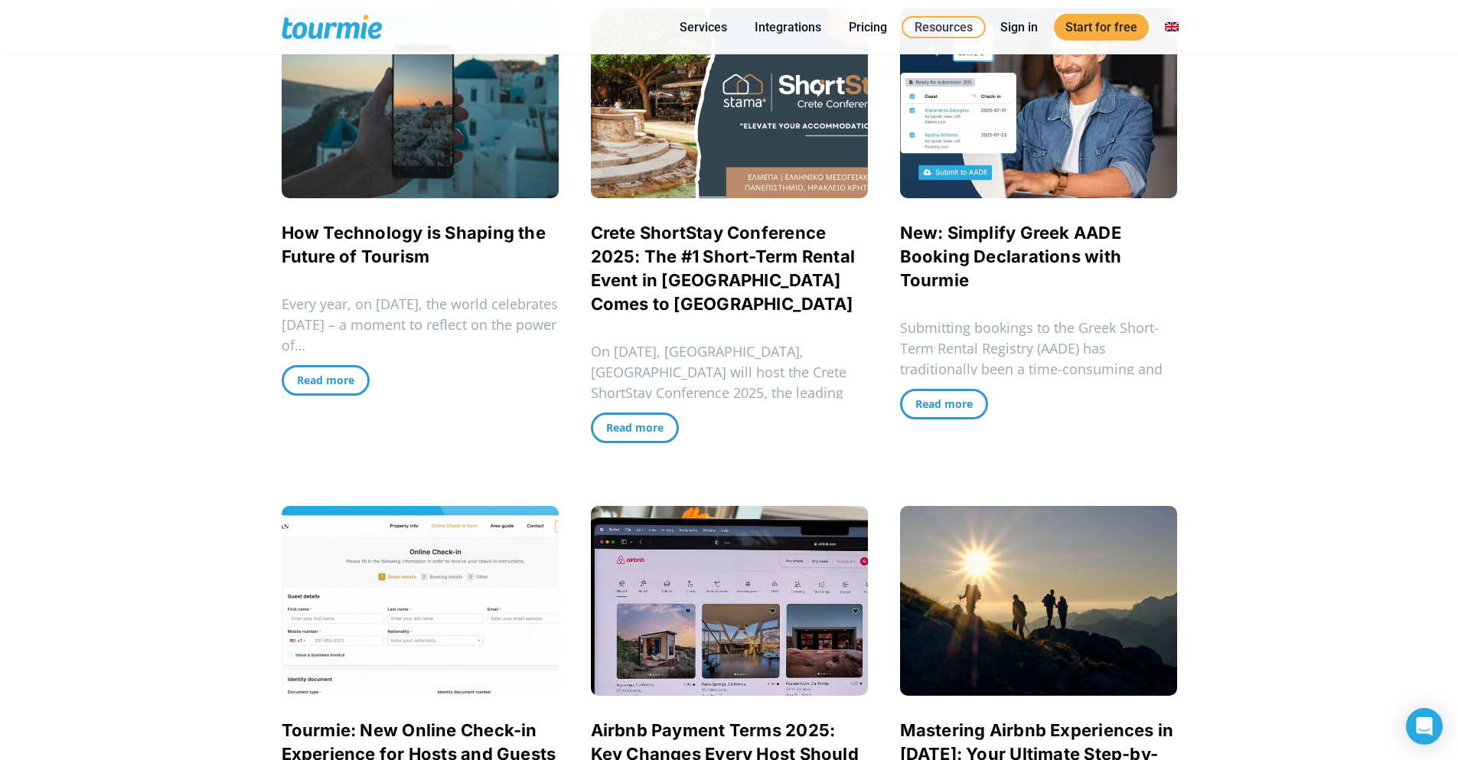
scroll to position [0, 0]
